Goal: Task Accomplishment & Management: Manage account settings

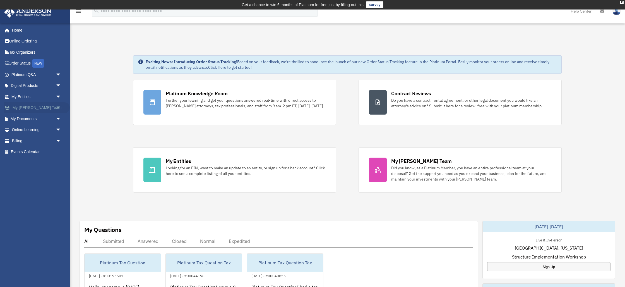
click at [60, 106] on span "arrow_drop_down" at bounding box center [61, 107] width 11 height 11
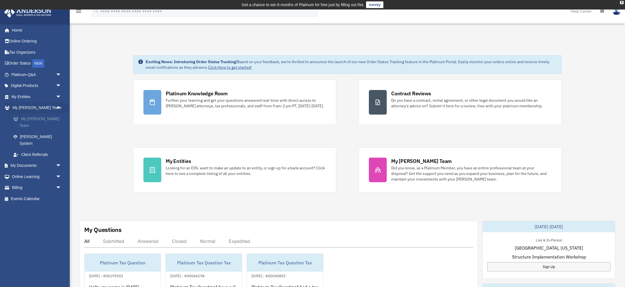
click at [46, 119] on link "My [PERSON_NAME] Team" at bounding box center [39, 122] width 62 height 18
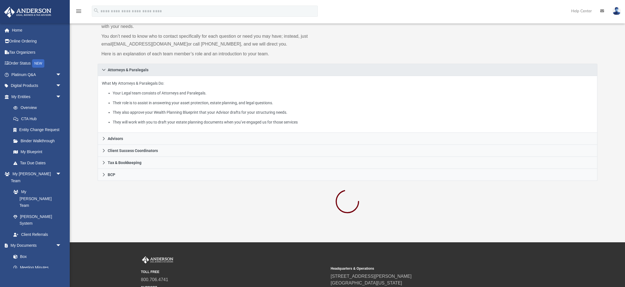
scroll to position [58, 0]
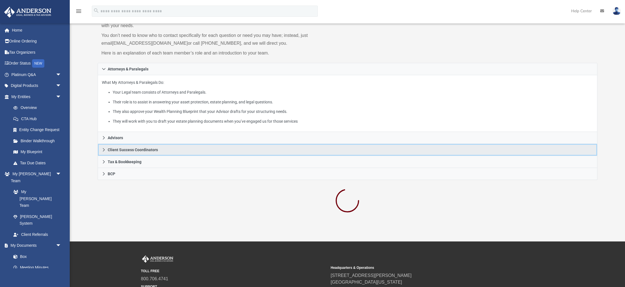
click at [104, 150] on icon at bounding box center [104, 150] width 4 height 4
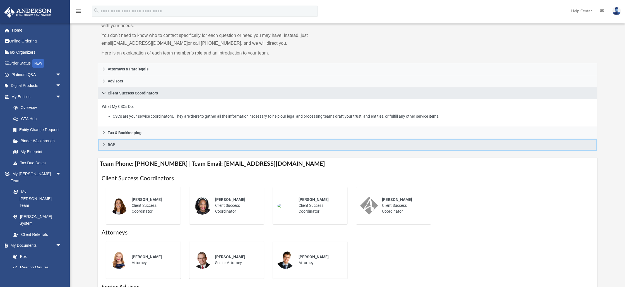
click at [102, 143] on icon at bounding box center [104, 145] width 4 height 4
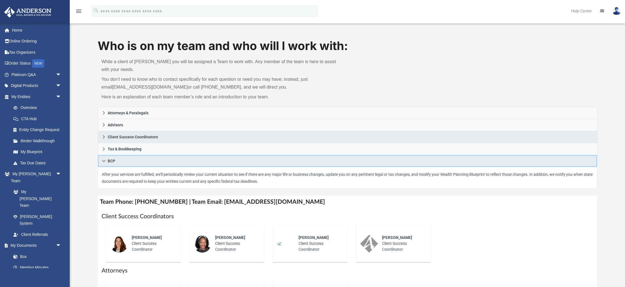
scroll to position [12, 0]
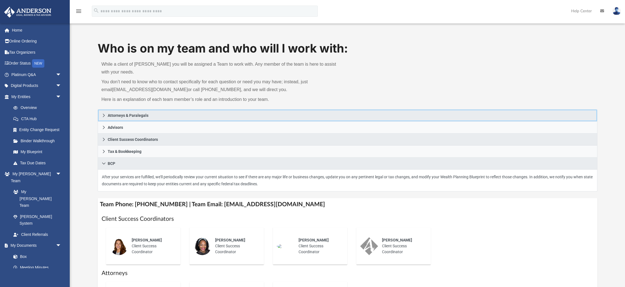
click at [104, 116] on icon at bounding box center [104, 115] width 2 height 3
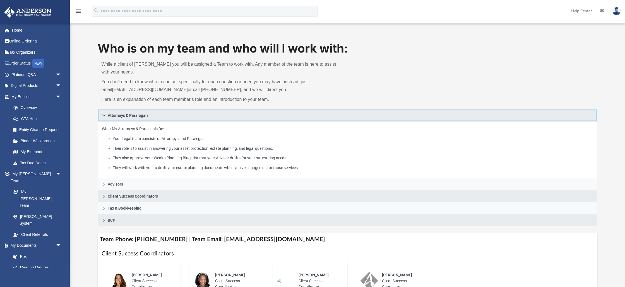
click at [104, 116] on icon at bounding box center [103, 115] width 3 height 2
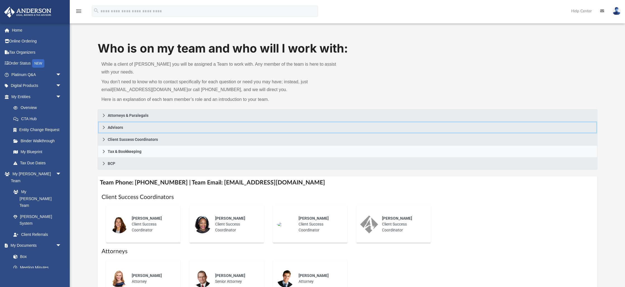
click at [104, 126] on icon at bounding box center [104, 127] width 4 height 4
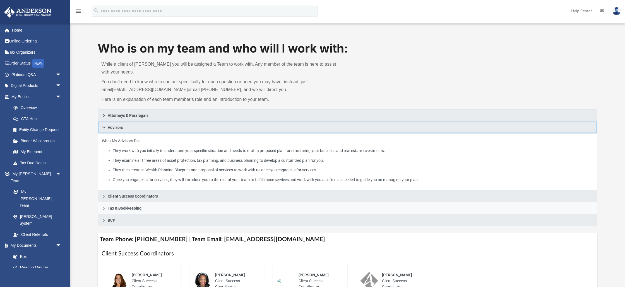
click at [104, 126] on icon at bounding box center [104, 127] width 4 height 4
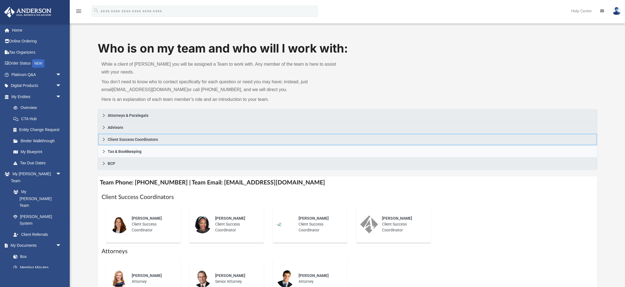
click at [104, 139] on icon at bounding box center [104, 139] width 2 height 3
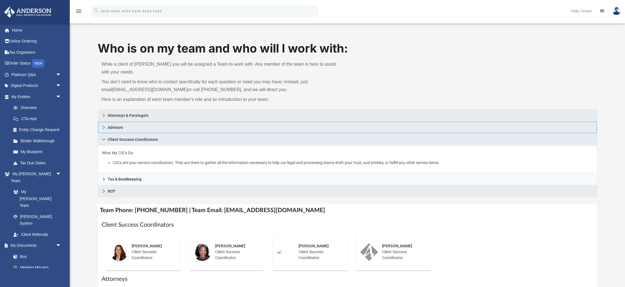
click at [105, 128] on icon at bounding box center [104, 127] width 4 height 4
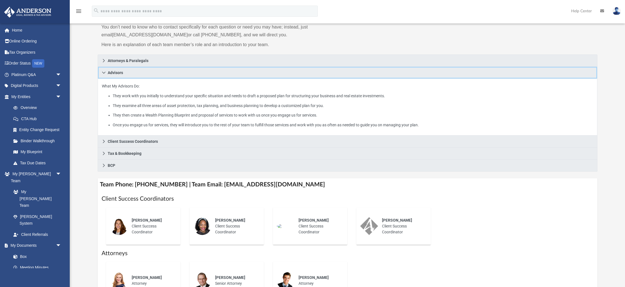
scroll to position [70, 0]
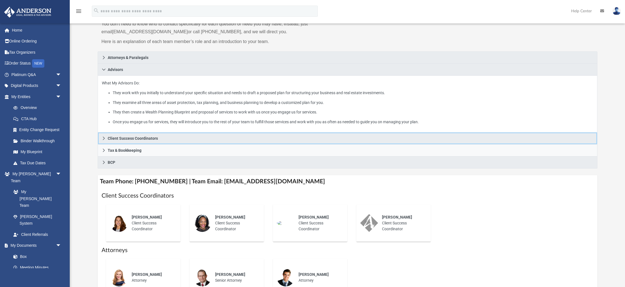
click at [105, 137] on icon at bounding box center [104, 138] width 4 height 4
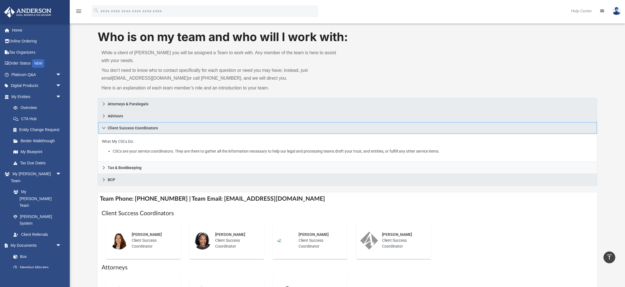
scroll to position [21, 0]
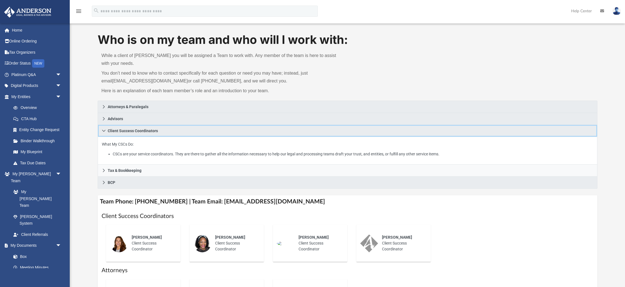
click at [103, 130] on icon at bounding box center [103, 131] width 3 height 2
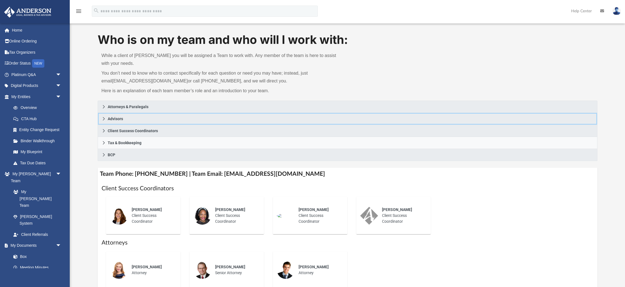
click at [103, 119] on icon at bounding box center [104, 119] width 4 height 4
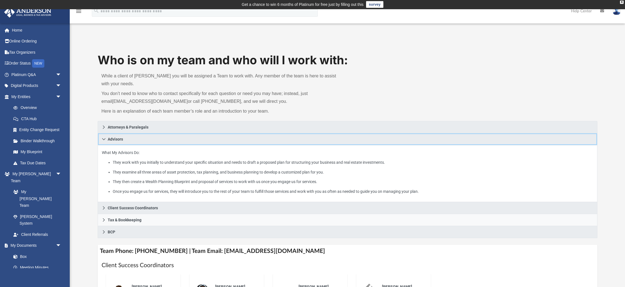
scroll to position [0, 0]
click at [104, 139] on icon at bounding box center [104, 139] width 4 height 4
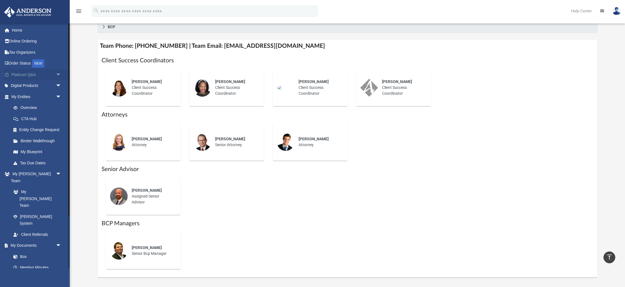
click at [58, 74] on span "arrow_drop_down" at bounding box center [61, 74] width 11 height 11
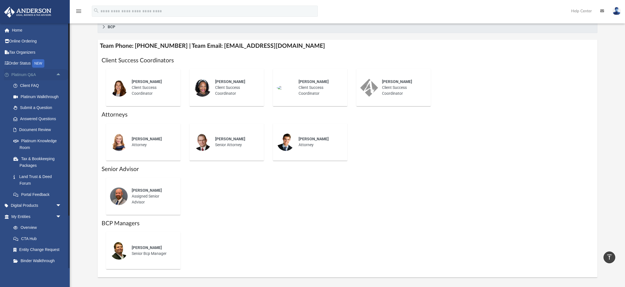
click at [58, 74] on span "arrow_drop_up" at bounding box center [61, 74] width 11 height 11
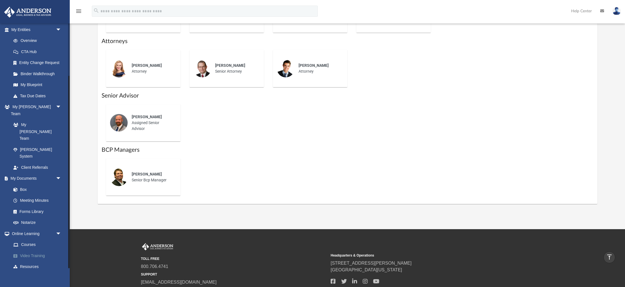
scroll to position [224, 0]
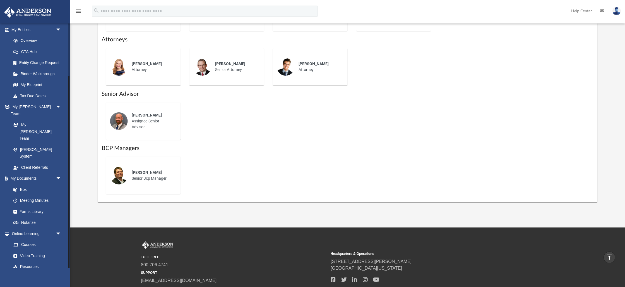
click at [58, 272] on span "arrow_drop_down" at bounding box center [61, 277] width 11 height 11
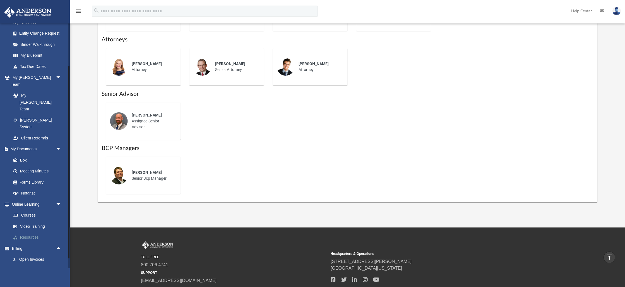
scroll to position [100, 0]
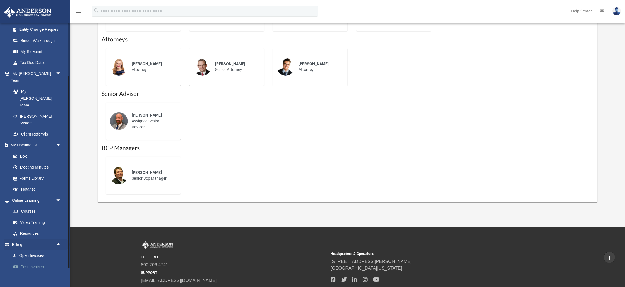
click at [36, 261] on link "Past Invoices" at bounding box center [39, 266] width 62 height 11
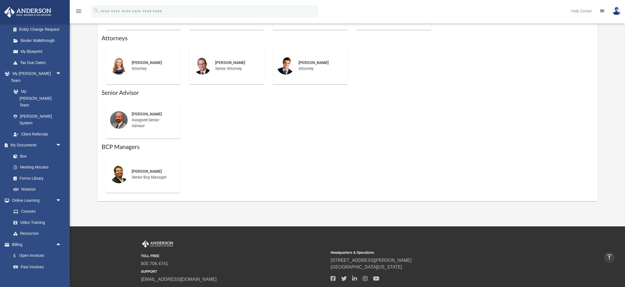
scroll to position [227, 0]
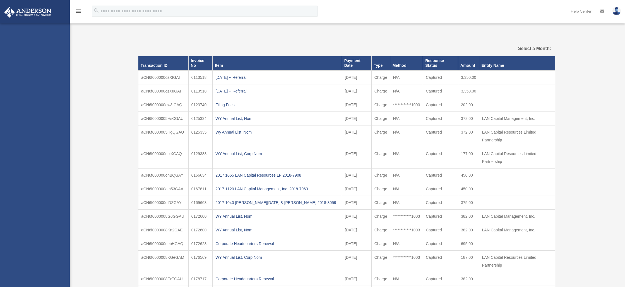
select select
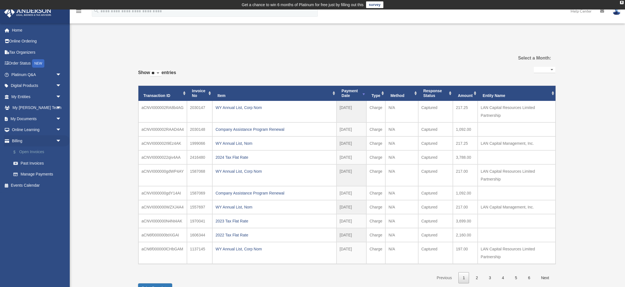
click at [34, 153] on link "$ Open Invoices" at bounding box center [39, 151] width 62 height 11
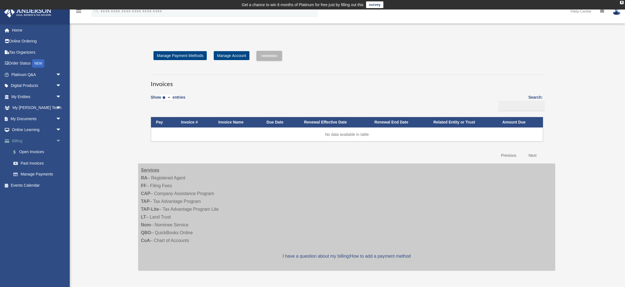
click at [59, 140] on span "arrow_drop_down" at bounding box center [61, 140] width 11 height 11
